Goal: Book appointment/travel/reservation

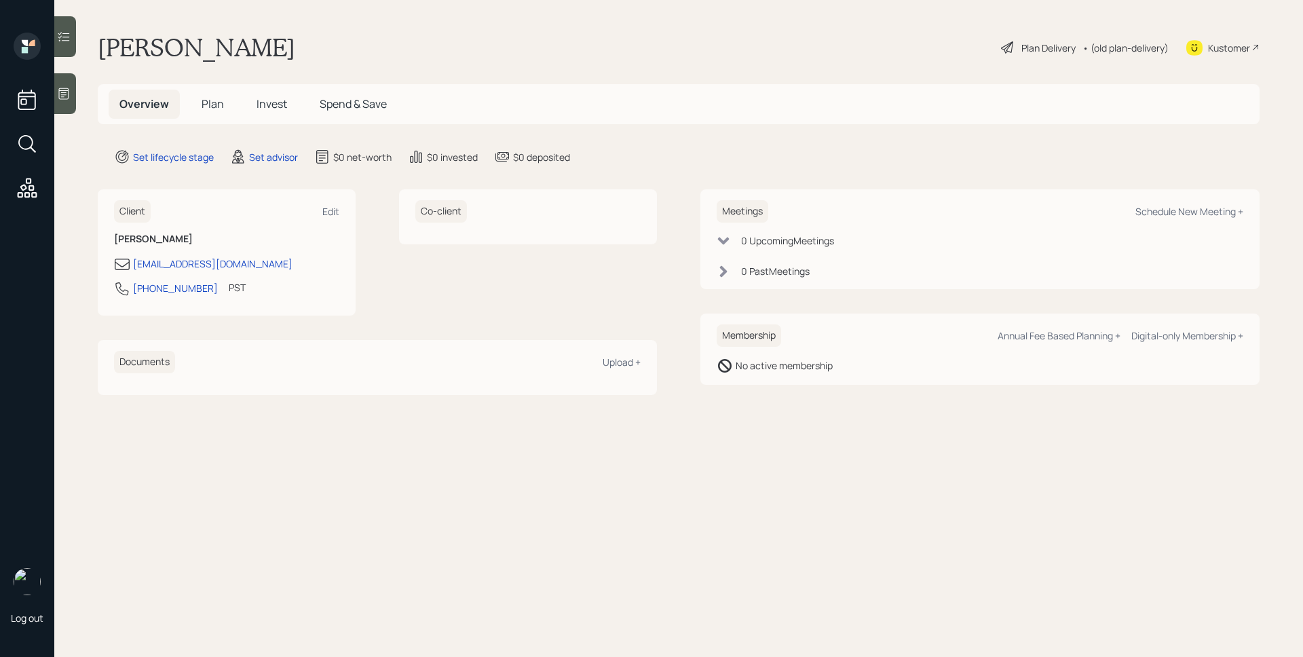
click at [1239, 38] on div "Kustomer" at bounding box center [1222, 48] width 73 height 30
click at [1203, 216] on div "Schedule New Meeting +" at bounding box center [1190, 211] width 108 height 13
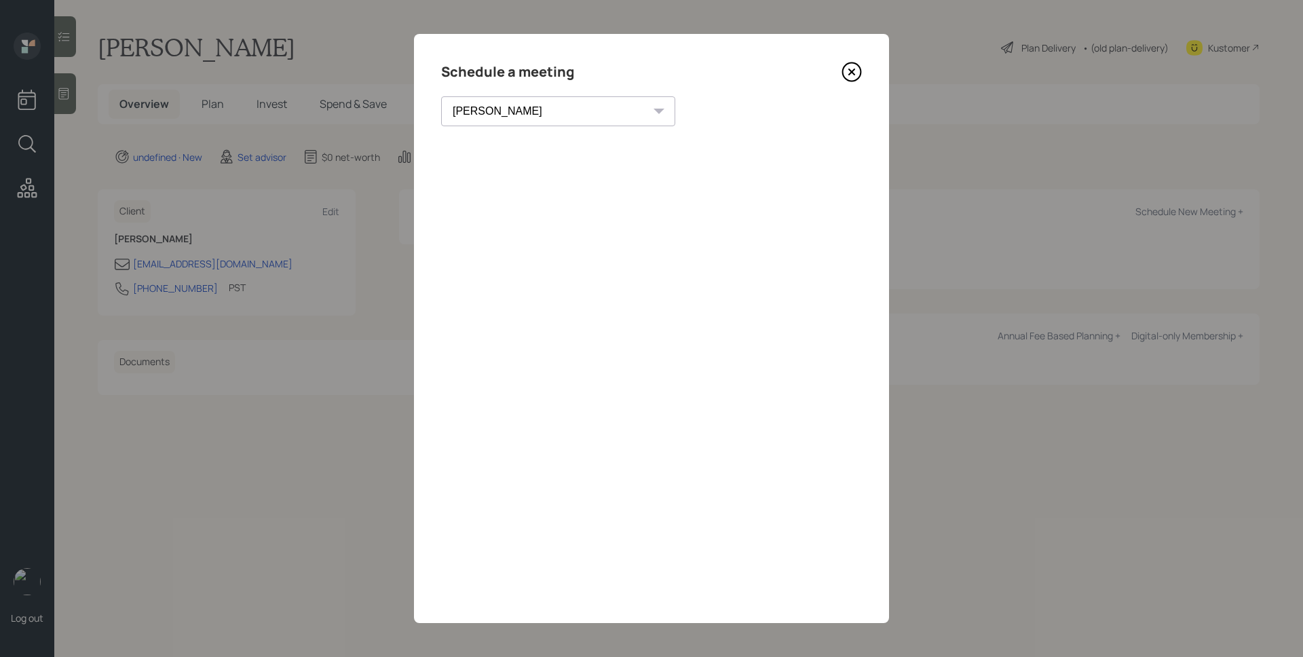
drag, startPoint x: 510, startPoint y: 92, endPoint x: 503, endPoint y: 98, distance: 8.7
click at [507, 94] on div "Schedule a meeting [PERSON_NAME] [PERSON_NAME] [PERSON_NAME] [PERSON_NAME] [PER…" at bounding box center [651, 328] width 475 height 589
click at [508, 110] on select "[PERSON_NAME] [PERSON_NAME] [PERSON_NAME] [PERSON_NAME] [PERSON_NAME] [PERSON_N…" at bounding box center [558, 111] width 234 height 30
select select "d946c976-65aa-4529-ac9d-02c4f1114fc0"
click at [441, 96] on select "[PERSON_NAME] [PERSON_NAME] [PERSON_NAME] [PERSON_NAME] [PERSON_NAME] [PERSON_N…" at bounding box center [558, 111] width 234 height 30
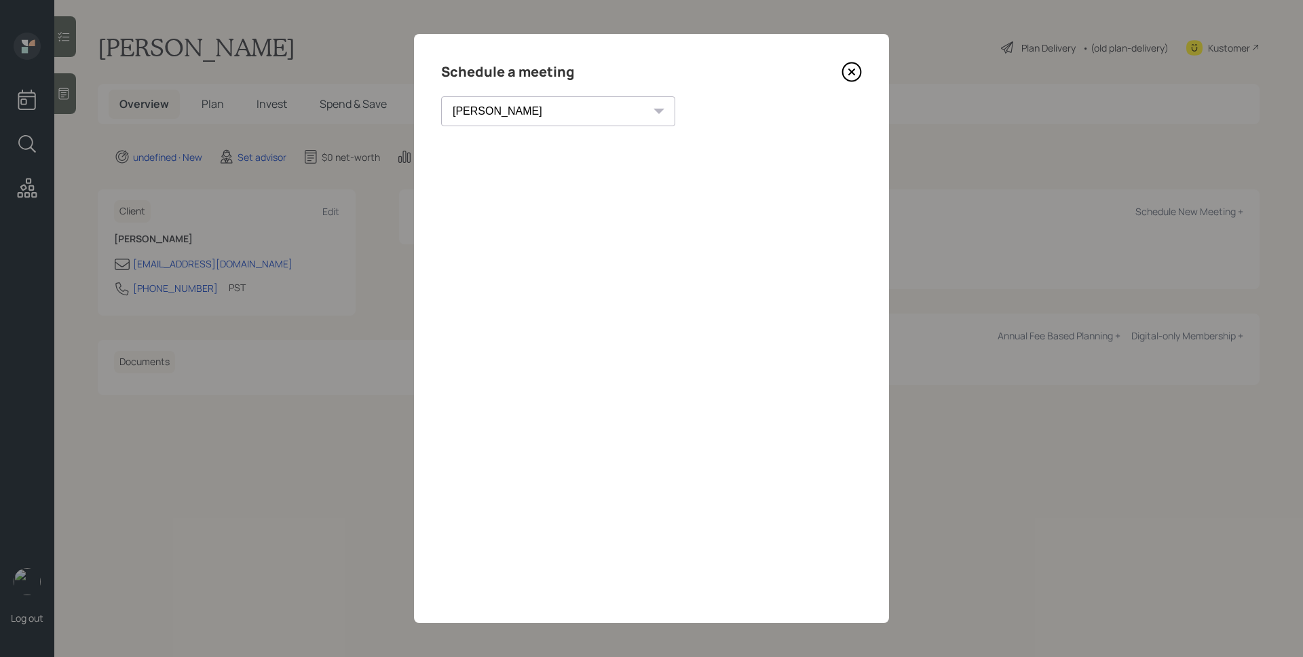
click at [859, 65] on icon at bounding box center [852, 72] width 20 height 20
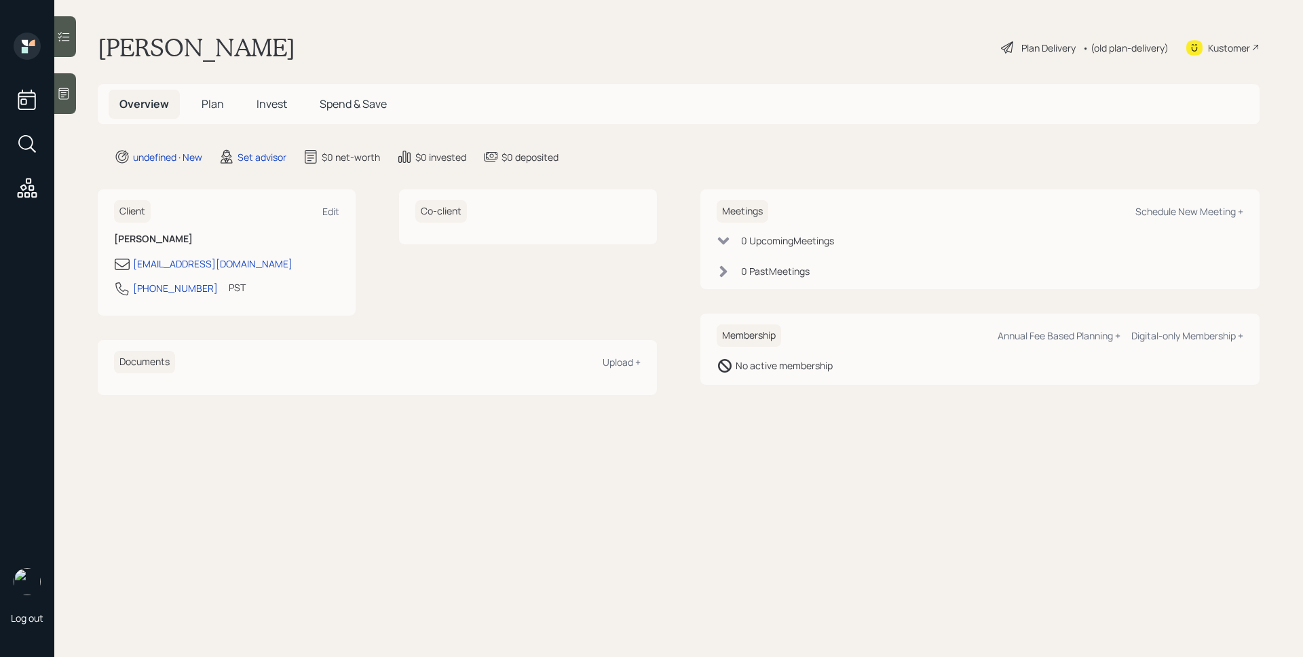
click at [73, 104] on div at bounding box center [65, 93] width 22 height 41
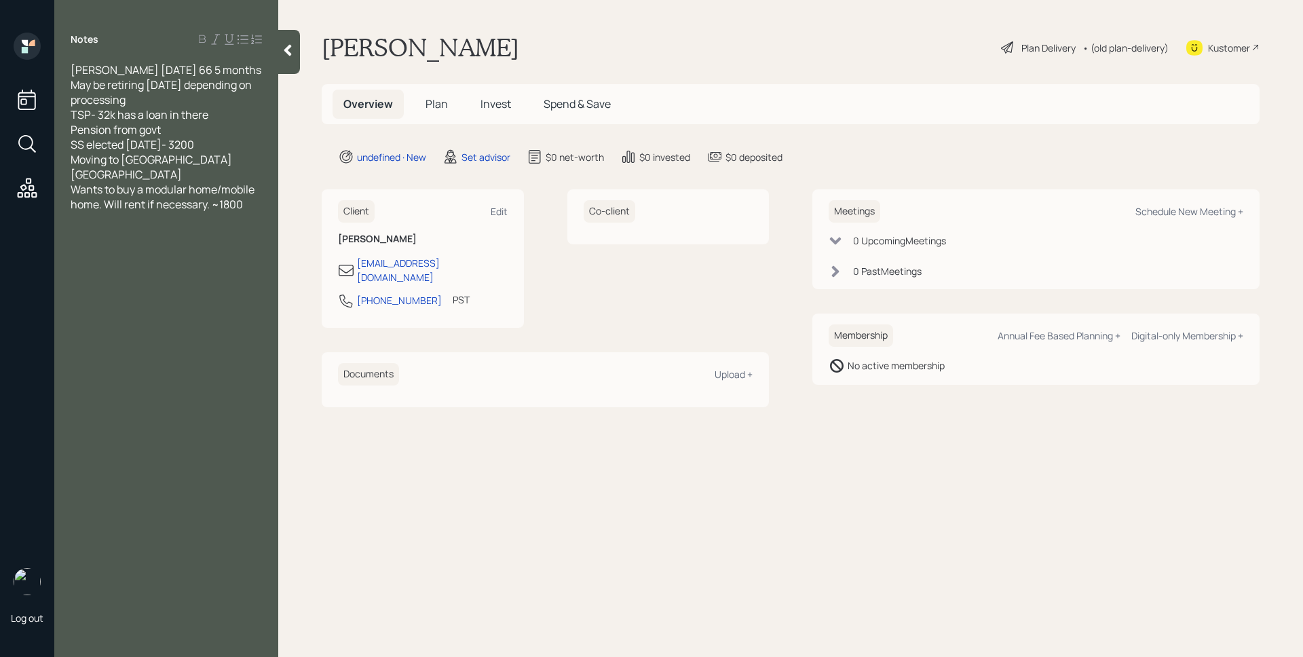
click at [1237, 49] on div "Kustomer" at bounding box center [1229, 48] width 42 height 14
